Goal: Transaction & Acquisition: Purchase product/service

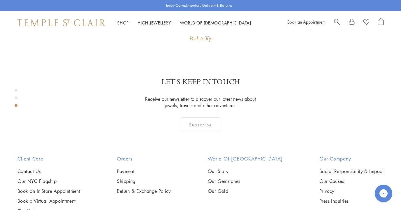
scroll to position [387, 0]
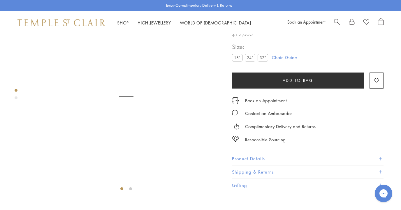
scroll to position [34, 0]
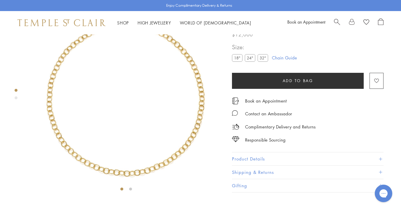
click at [187, 130] on img at bounding box center [126, 97] width 194 height 194
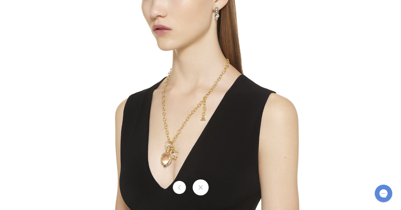
scroll to position [0, 0]
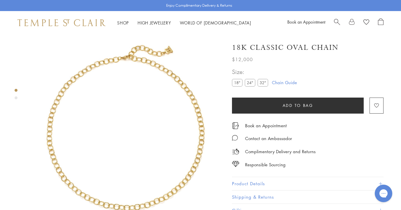
click at [242, 183] on button "Product Details" at bounding box center [308, 183] width 152 height 13
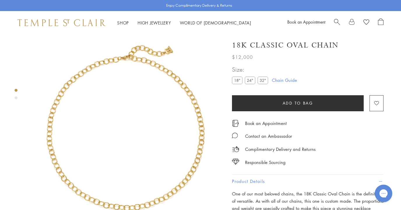
click at [130, 52] on img at bounding box center [126, 131] width 194 height 194
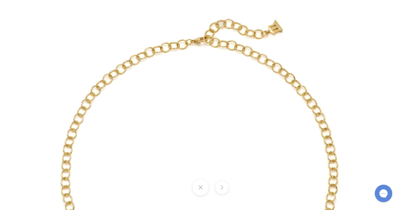
click at [197, 42] on img at bounding box center [200, 170] width 341 height 341
